Goal: Transaction & Acquisition: Purchase product/service

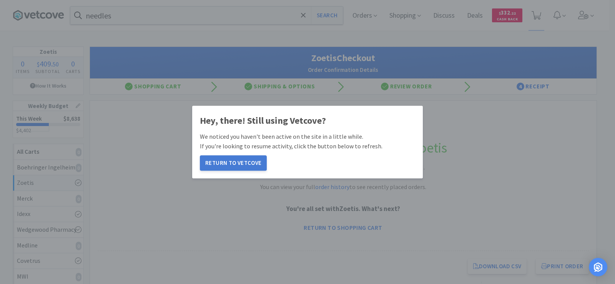
click at [222, 165] on button "Return to Vetcove" at bounding box center [233, 162] width 67 height 15
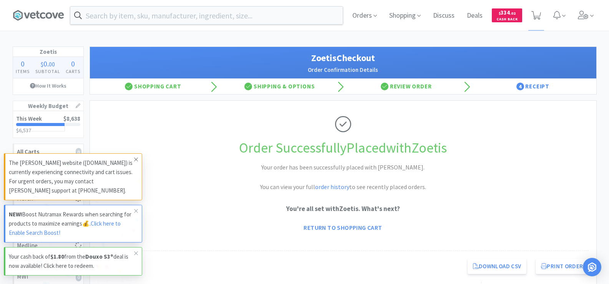
click at [139, 162] on span at bounding box center [136, 159] width 11 height 12
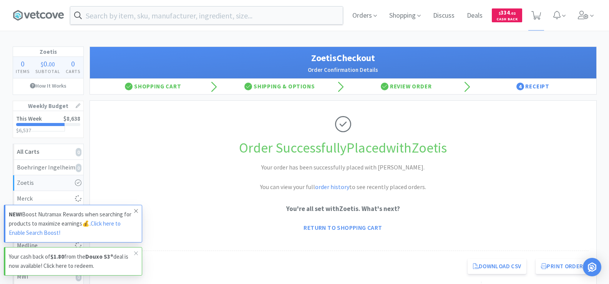
click at [136, 209] on icon at bounding box center [136, 211] width 5 height 6
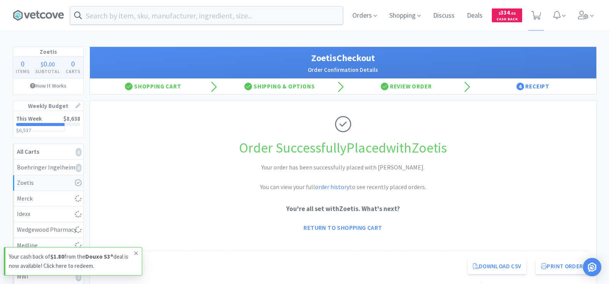
click at [136, 254] on icon at bounding box center [136, 253] width 5 height 6
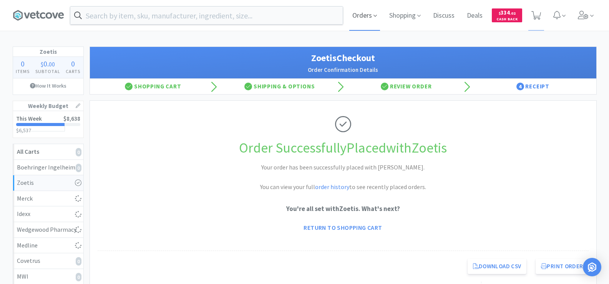
click at [369, 19] on span "Orders" at bounding box center [364, 15] width 31 height 31
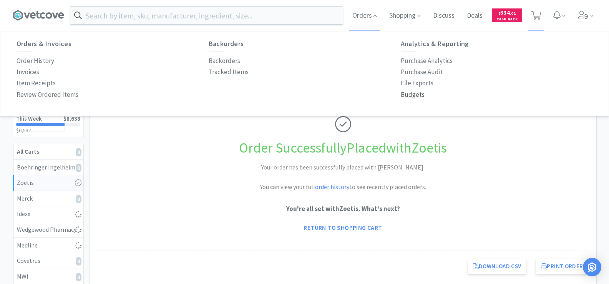
click at [405, 93] on p "Budgets" at bounding box center [413, 95] width 24 height 10
